Goal: Information Seeking & Learning: Learn about a topic

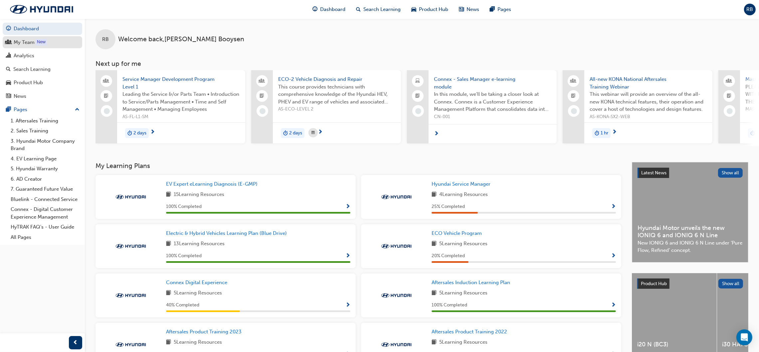
click at [30, 42] on div "My Team" at bounding box center [24, 43] width 21 height 8
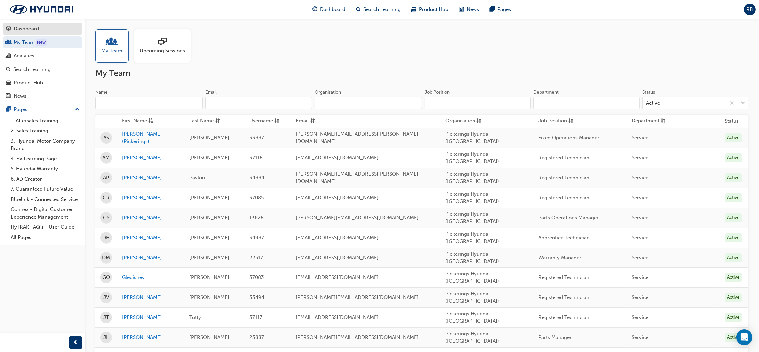
click at [23, 30] on div "Dashboard" at bounding box center [26, 29] width 25 height 8
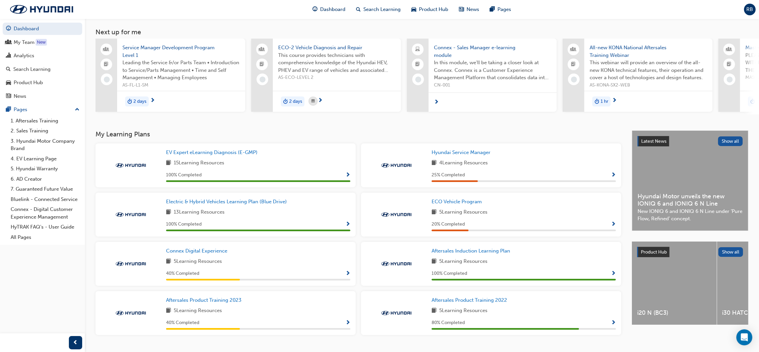
scroll to position [49, 0]
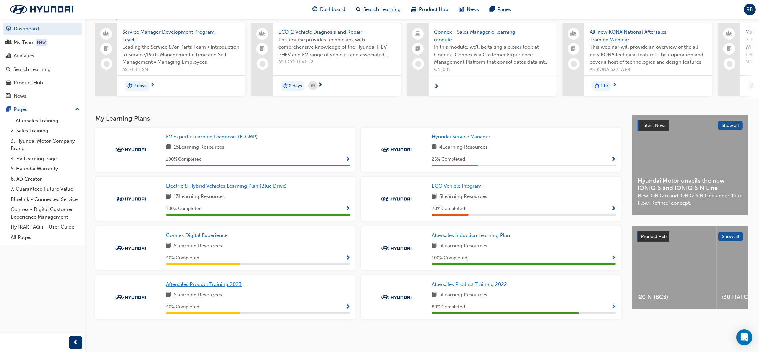
click at [208, 285] on span "Aftersales Product Training 2023" at bounding box center [204, 285] width 76 height 6
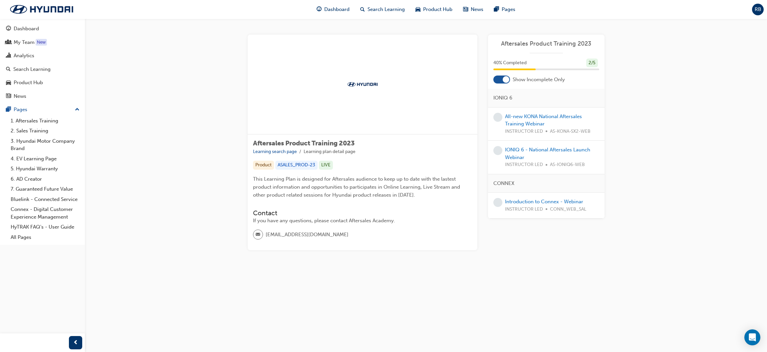
click at [504, 75] on div "40 % Completed 2 / 5" at bounding box center [546, 67] width 116 height 17
click at [498, 79] on div at bounding box center [501, 80] width 17 height 8
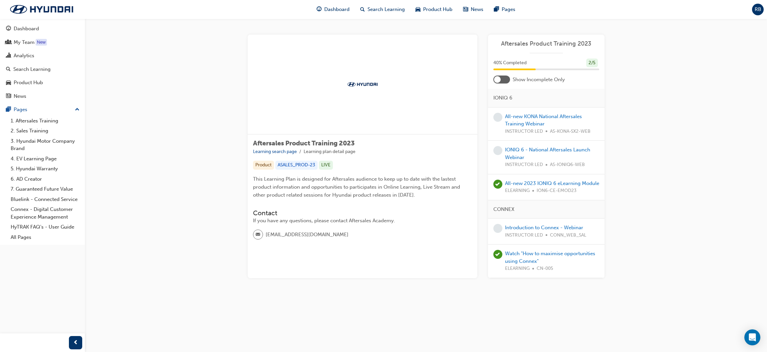
click at [506, 79] on div at bounding box center [501, 80] width 17 height 8
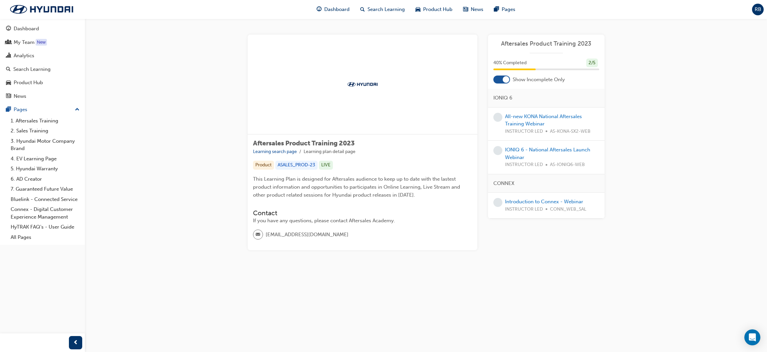
click at [497, 80] on div at bounding box center [501, 80] width 17 height 8
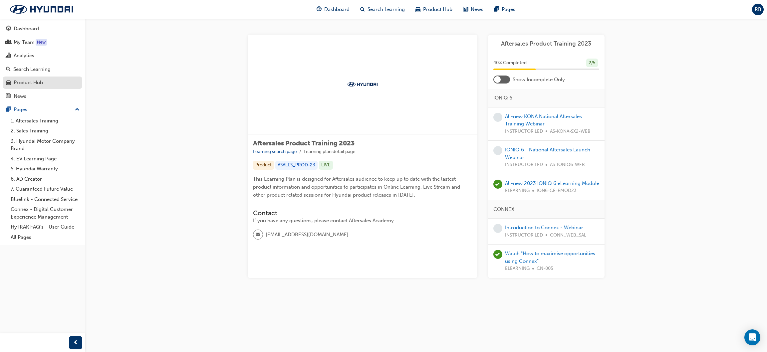
click at [28, 81] on div "Product Hub" at bounding box center [28, 83] width 29 height 8
